Goal: Check status: Check status

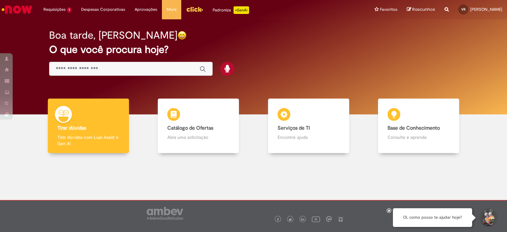
click at [440, 5] on div "Reportar problema Artigos Não encontrou base de conhecimento Catálogo Não foram…" at bounding box center [447, 9] width 14 height 19
click at [445, 9] on icon "Search from all sources" at bounding box center [447, 5] width 4 height 11
click at [420, 8] on input "text" at bounding box center [434, 9] width 29 height 11
paste input "*********"
type input "*********"
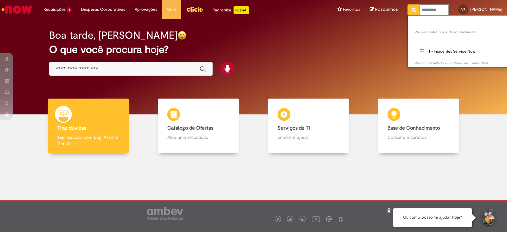
drag, startPoint x: 433, startPoint y: 9, endPoint x: 4, endPoint y: -17, distance: 430.2
click at [4, 0] on html "Pular para o conteúdo da página Requisições 1 Exibir Todas as Solicitações Serv…" at bounding box center [253, 116] width 507 height 232
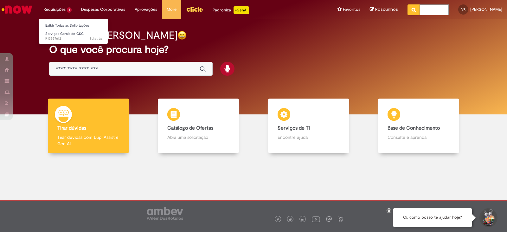
click at [59, 10] on li "Requisições 1 Exibir Todas as Solicitações Serviços Gerais do CSC 8d atrás 8 di…" at bounding box center [58, 9] width 38 height 19
click at [62, 29] on link "Exibir Todas as Solicitações" at bounding box center [74, 25] width 70 height 7
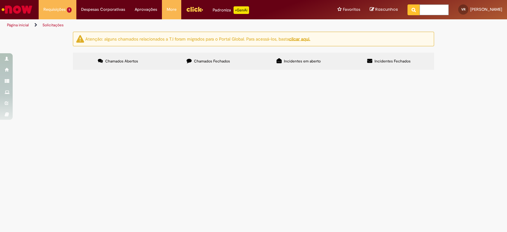
click at [197, 55] on label "Chamados Fechados" at bounding box center [208, 61] width 90 height 17
click at [0, 0] on input "Pesquisar" at bounding box center [0, 0] width 0 height 0
paste input "*********"
type input "*********"
drag, startPoint x: 365, startPoint y: 85, endPoint x: 35, endPoint y: 84, distance: 330.1
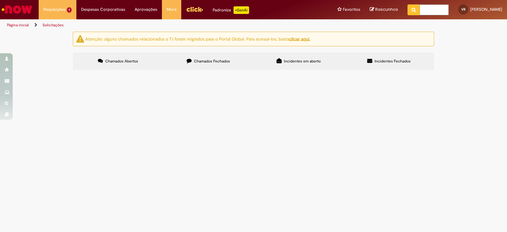
click at [35, 72] on div "Atenção: alguns chamados relacionados a T.I foram migrados para o Portal Global…" at bounding box center [253, 52] width 507 height 40
click at [0, 0] on span "R13557389" at bounding box center [0, 0] width 0 height 0
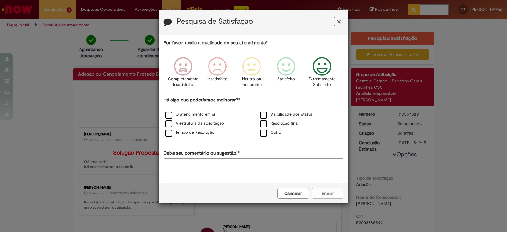
click at [324, 68] on icon "Feedback" at bounding box center [322, 66] width 24 height 19
click at [325, 193] on div "Cancelar Enviar" at bounding box center [254, 193] width 190 height 21
click at [338, 19] on icon "Feedback" at bounding box center [339, 21] width 4 height 7
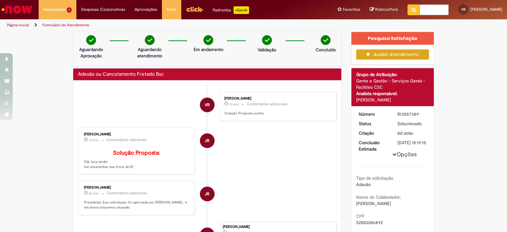
click at [386, 52] on button "Avaliar Atendimento" at bounding box center [392, 54] width 73 height 10
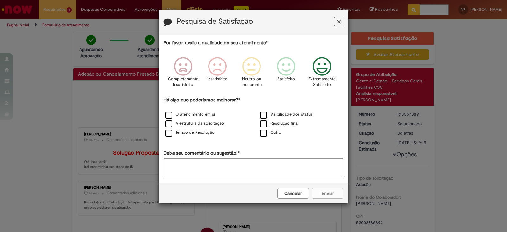
click at [322, 72] on icon "Feedback" at bounding box center [322, 66] width 24 height 19
click at [276, 131] on label "Outro" at bounding box center [270, 133] width 21 height 6
click at [318, 62] on icon "Feedback" at bounding box center [322, 66] width 24 height 19
click at [324, 194] on div "Cancelar Enviar" at bounding box center [254, 193] width 190 height 21
click at [281, 169] on textarea "Deixe seu comentário ou sugestão!*" at bounding box center [254, 169] width 180 height 20
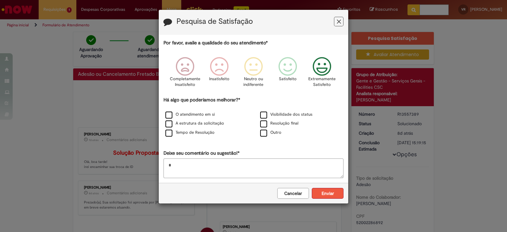
type textarea "*"
click at [324, 192] on button "Enviar" at bounding box center [328, 193] width 32 height 11
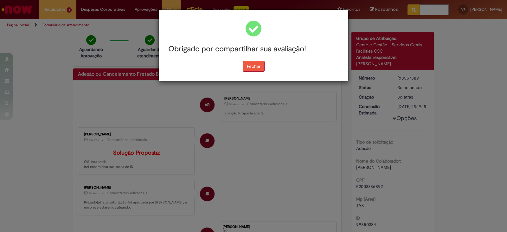
click at [257, 66] on button "Fechar" at bounding box center [254, 66] width 22 height 11
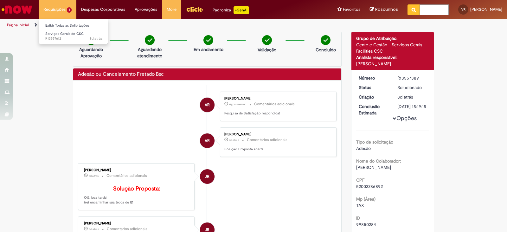
click at [59, 4] on li "Requisições 1 Exibir Todas as Solicitações Serviços Gerais do CSC 8d atrás 8 di…" at bounding box center [58, 9] width 38 height 19
click at [62, 37] on span "8d atrás 8 dias atrás R13557612" at bounding box center [73, 38] width 57 height 5
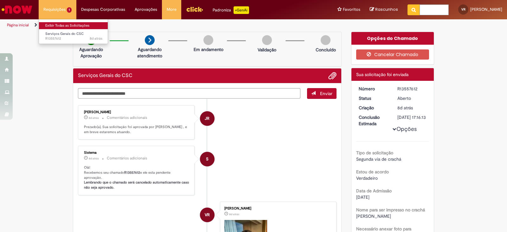
click at [61, 24] on link "Exibir Todas as Solicitações" at bounding box center [74, 25] width 70 height 7
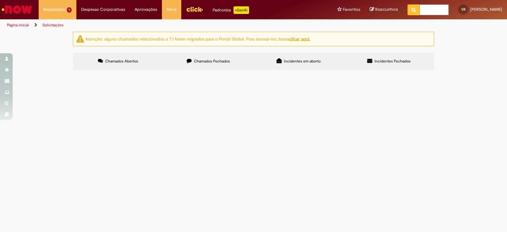
click at [208, 56] on label "Chamados Fechados" at bounding box center [208, 61] width 90 height 17
click at [0, 0] on td "Solicitação e Recuperação de Acessos" at bounding box center [0, 0] width 0 height 0
click at [0, 0] on span "Solicitação e Recuperação de Acessos" at bounding box center [0, 0] width 0 height 0
click at [220, 58] on label "Chamados Fechados" at bounding box center [208, 61] width 90 height 17
click at [0, 0] on span "Solicitação e Recuperação de Acessos" at bounding box center [0, 0] width 0 height 0
